Goal: Information Seeking & Learning: Find specific fact

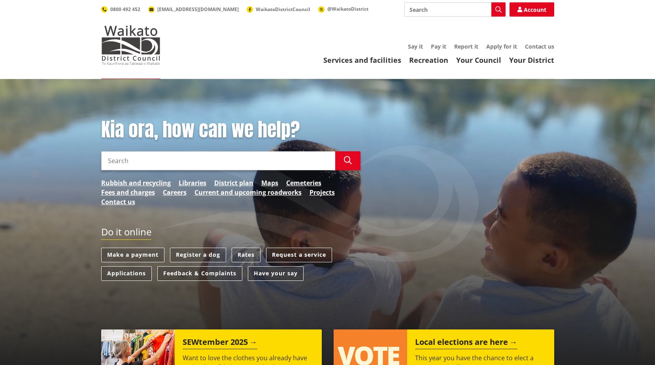
drag, startPoint x: 254, startPoint y: 165, endPoint x: 259, endPoint y: 168, distance: 5.0
click at [254, 165] on input "Search" at bounding box center [218, 160] width 234 height 19
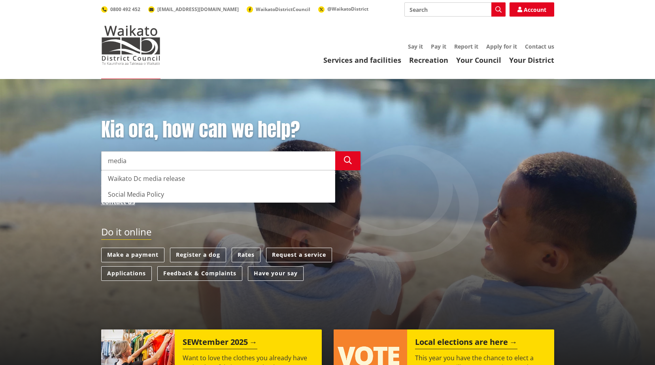
type input "media"
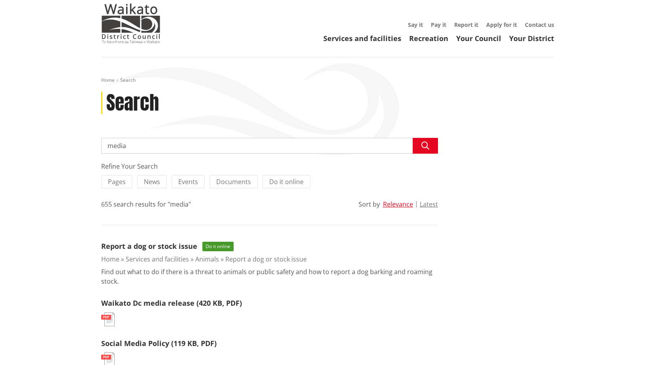
scroll to position [79, 0]
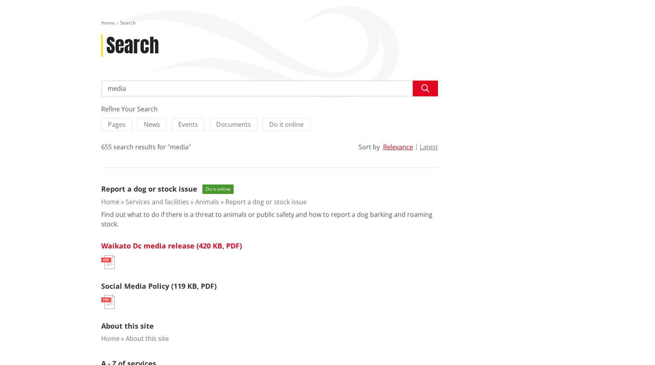
click at [149, 245] on link "Waikato Dc media release (420 KB, PDF)" at bounding box center [171, 245] width 141 height 9
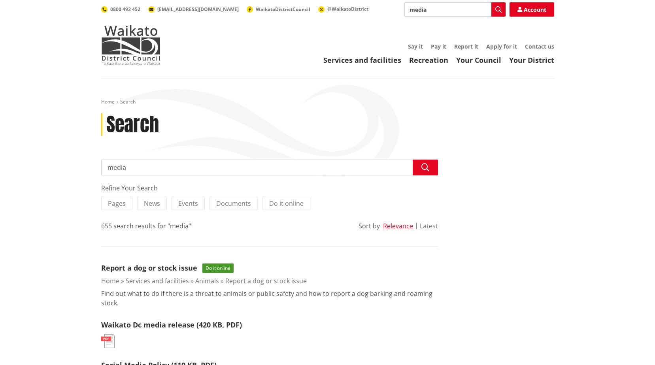
click at [204, 166] on input "media" at bounding box center [269, 168] width 337 height 16
type input "media release"
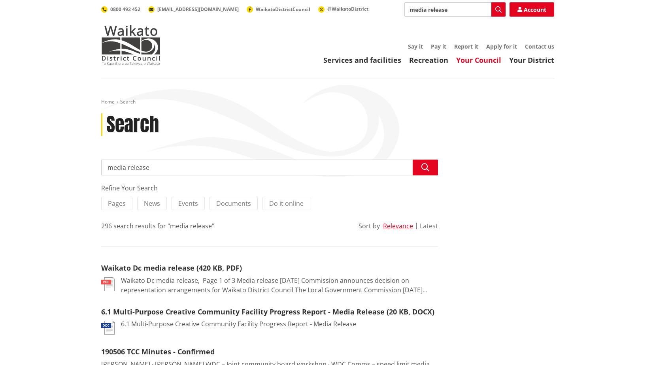
click at [487, 58] on link "Your Council" at bounding box center [478, 59] width 45 height 9
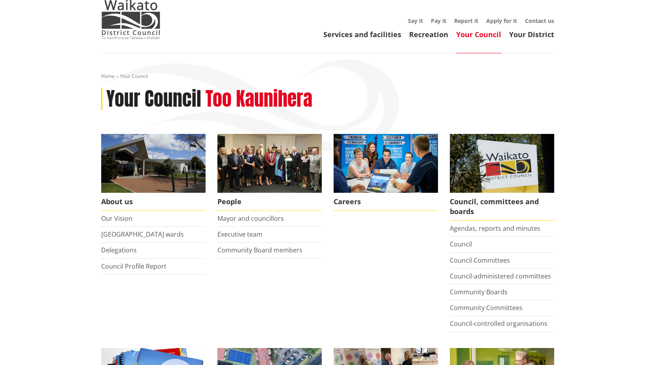
scroll to position [40, 0]
